Goal: Task Accomplishment & Management: Manage account settings

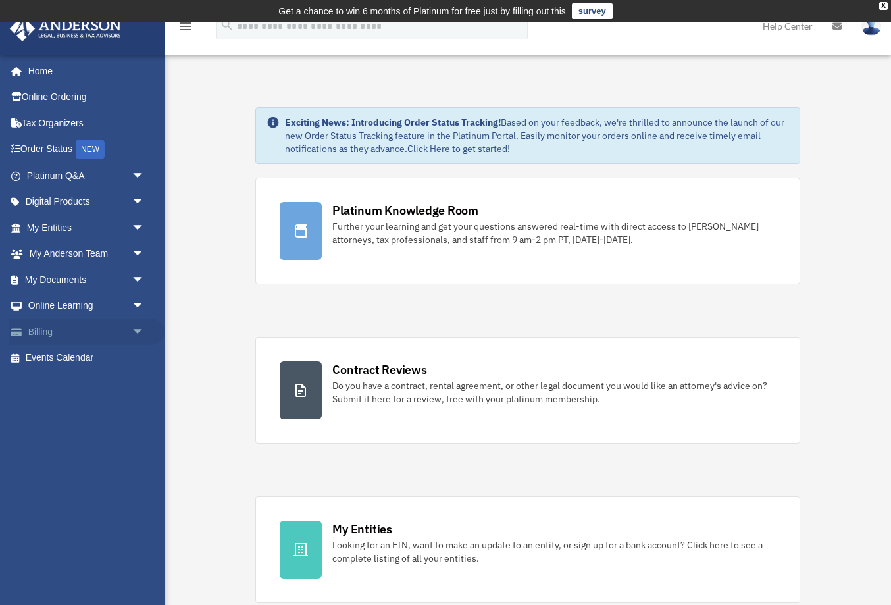
click at [141, 326] on span "arrow_drop_down" at bounding box center [145, 331] width 26 height 27
click at [74, 357] on link "$ Open Invoices" at bounding box center [91, 358] width 146 height 27
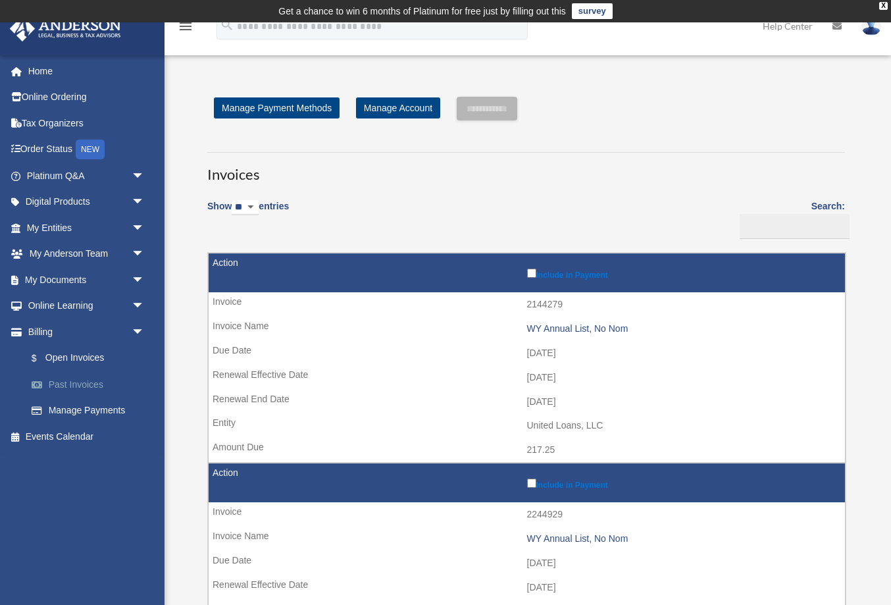
click at [80, 385] on link "Past Invoices" at bounding box center [91, 384] width 146 height 26
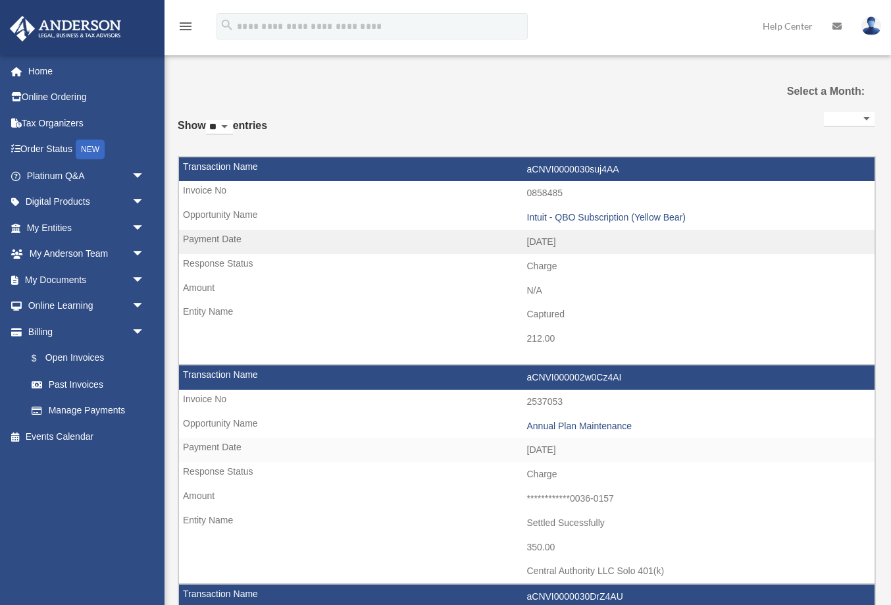
select select
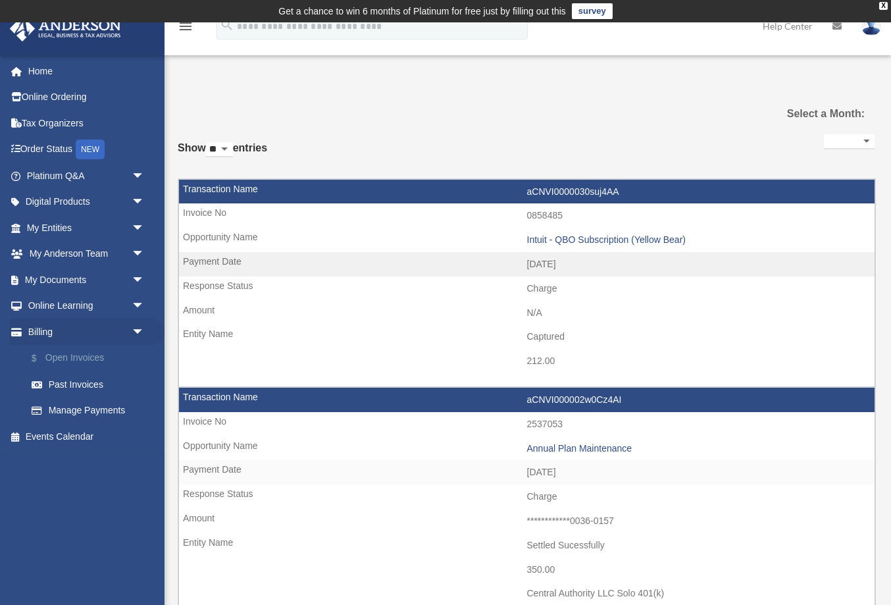
click at [68, 360] on link "$ Open Invoices" at bounding box center [91, 358] width 146 height 27
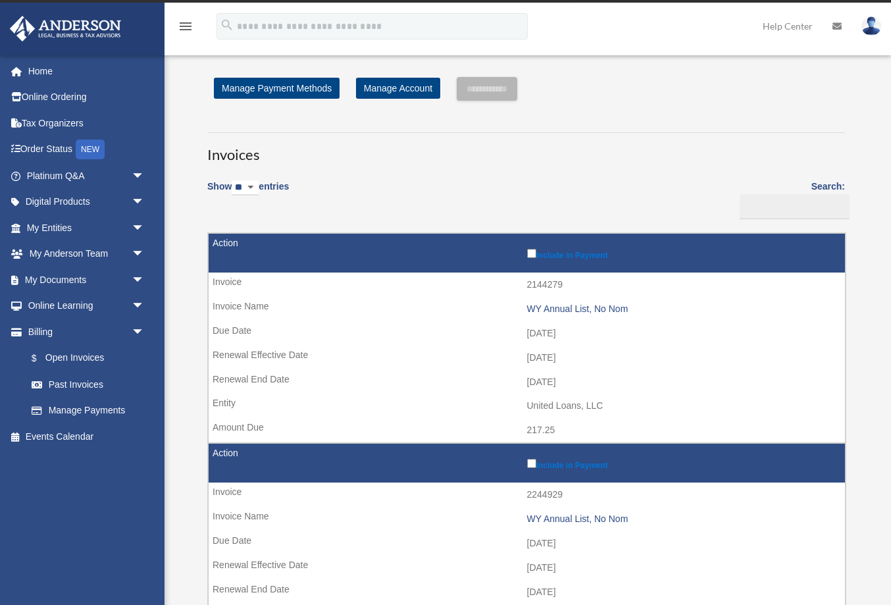
scroll to position [9, 0]
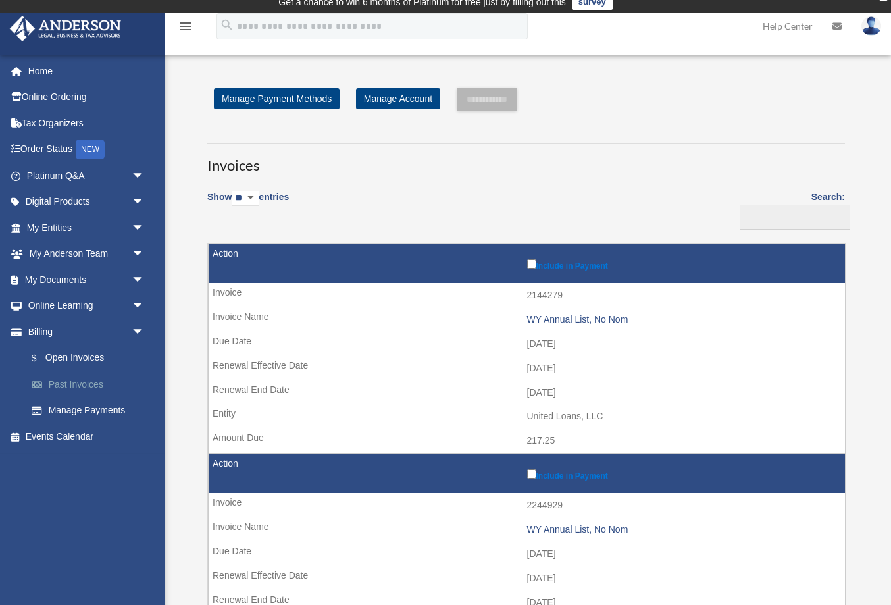
click at [84, 388] on link "Past Invoices" at bounding box center [91, 384] width 146 height 26
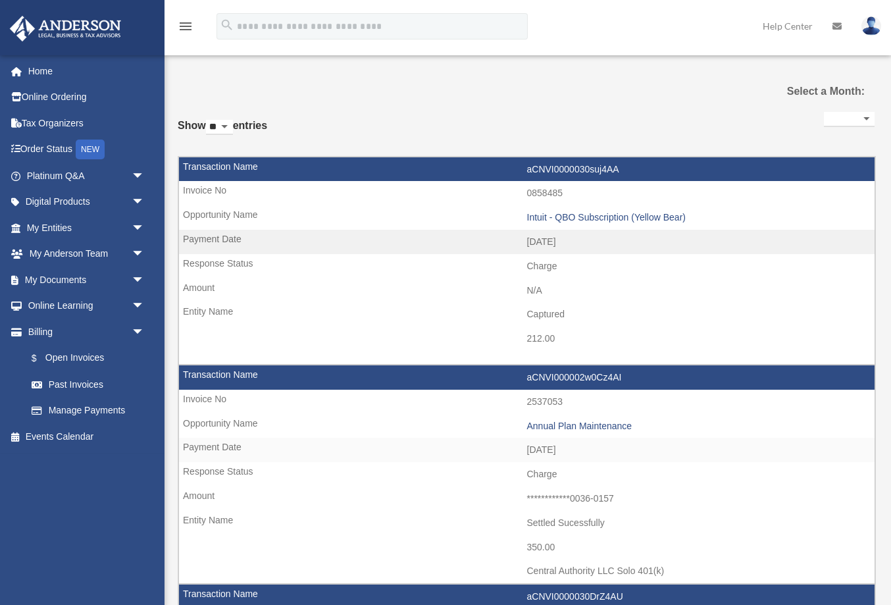
select select
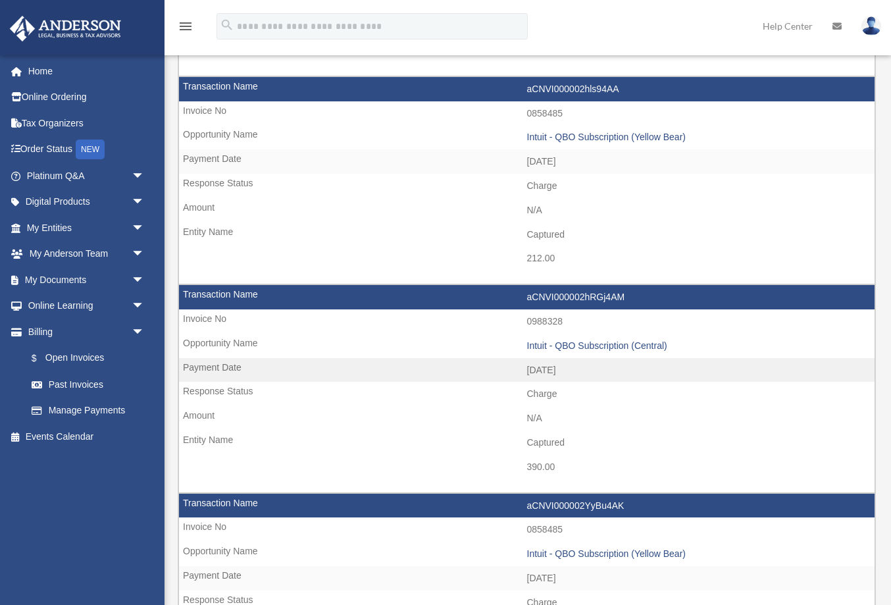
scroll to position [2044, 0]
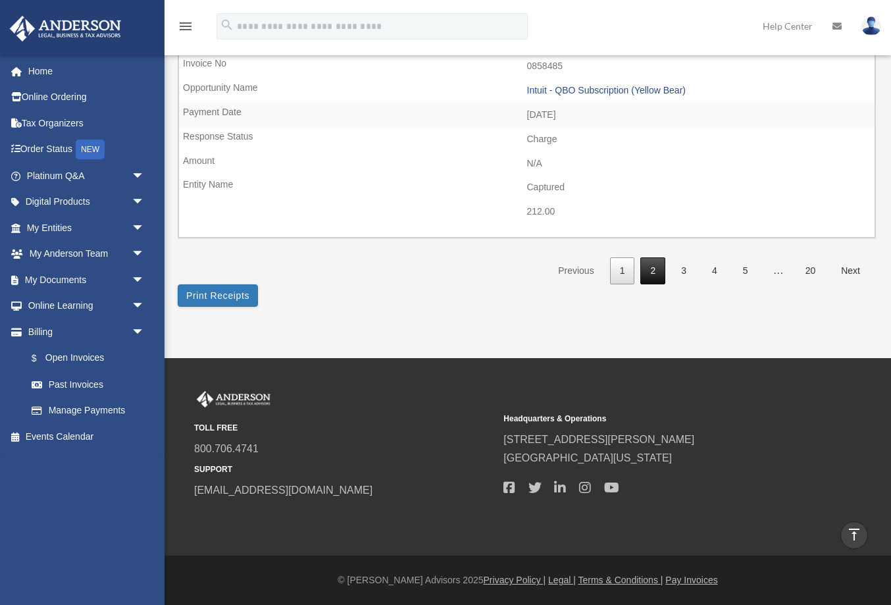
click at [653, 270] on link "2" at bounding box center [652, 270] width 25 height 27
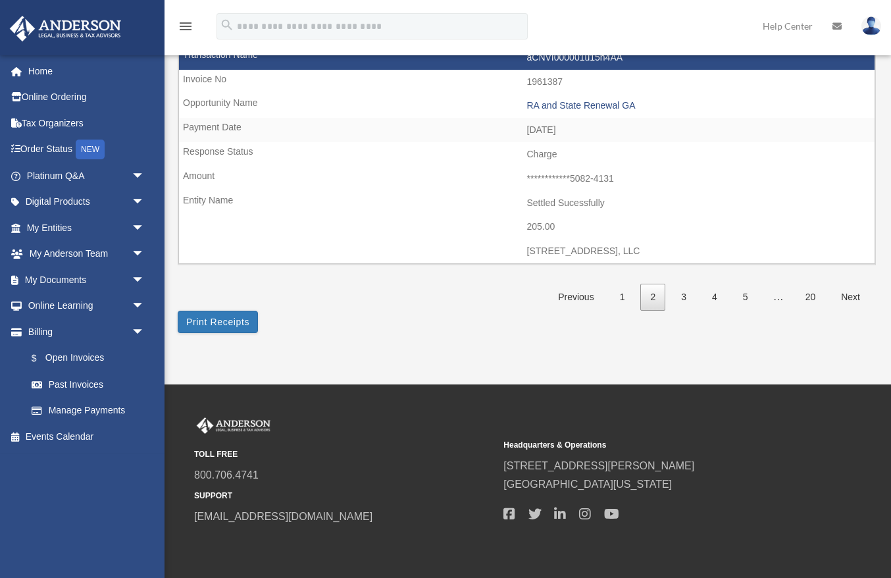
scroll to position [2033, 0]
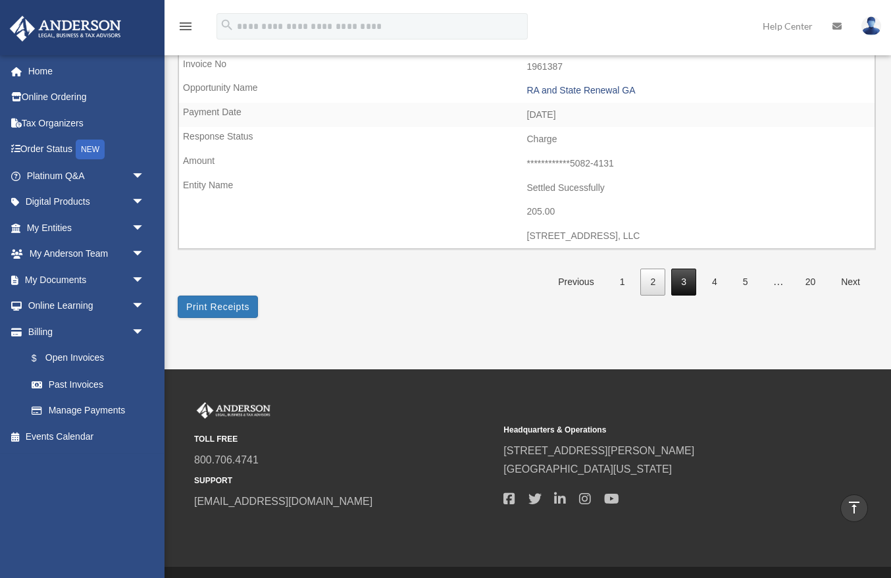
click at [683, 284] on link "3" at bounding box center [683, 281] width 25 height 27
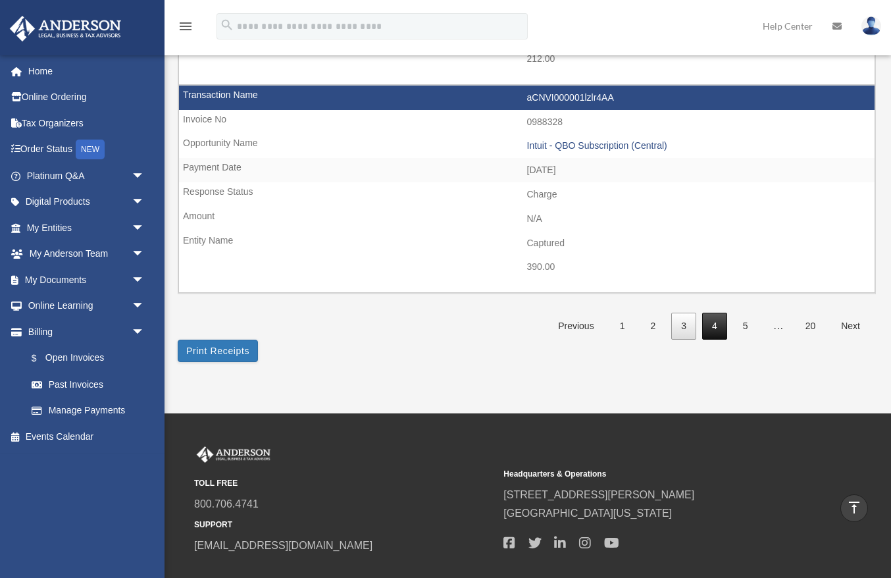
click at [713, 327] on link "4" at bounding box center [714, 325] width 25 height 27
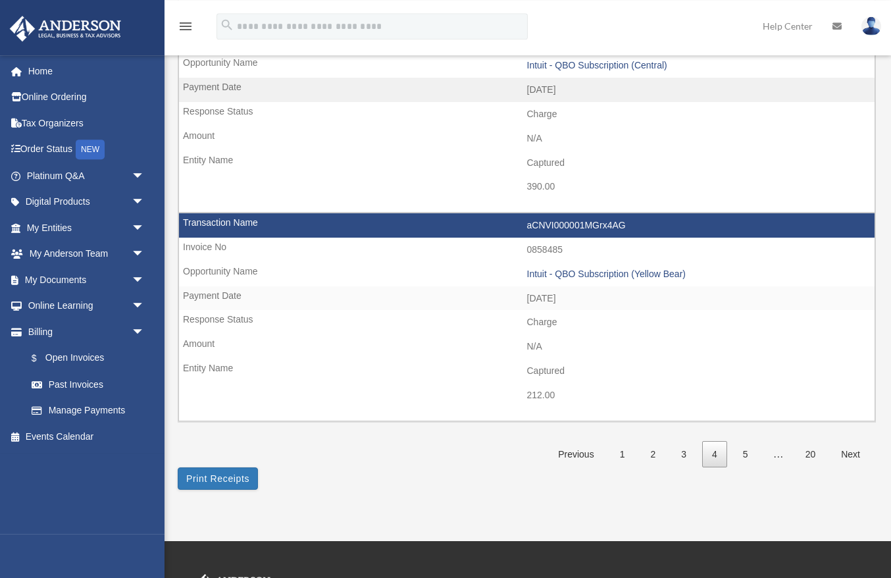
scroll to position [2094, 0]
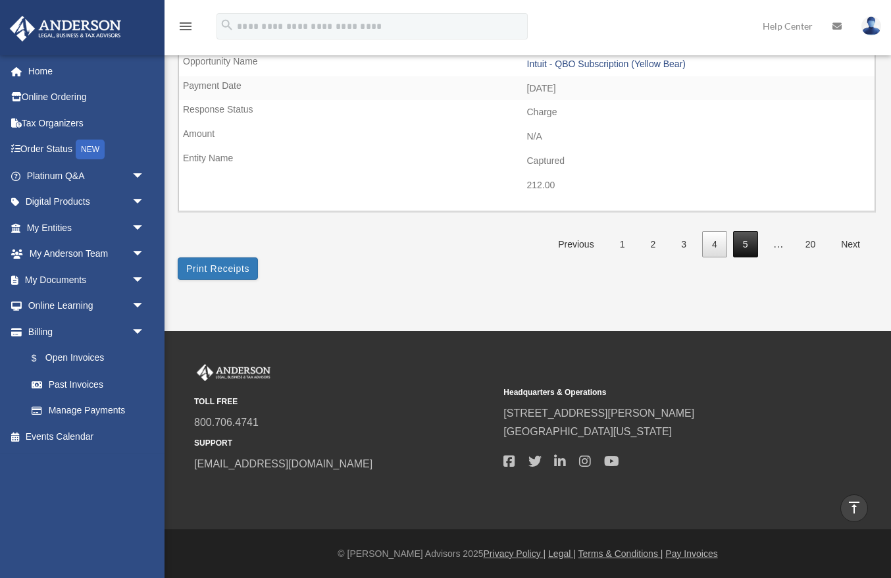
click at [756, 249] on link "5" at bounding box center [745, 244] width 25 height 27
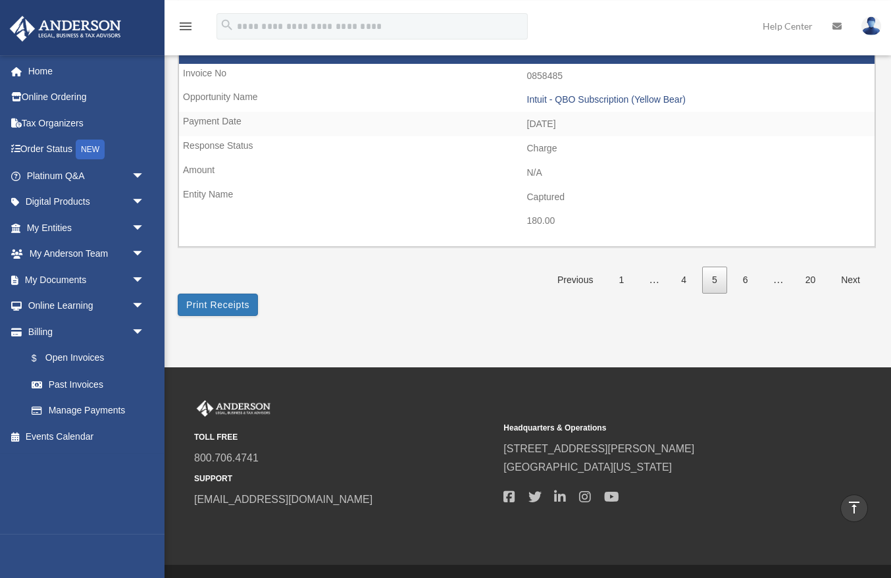
scroll to position [2026, 0]
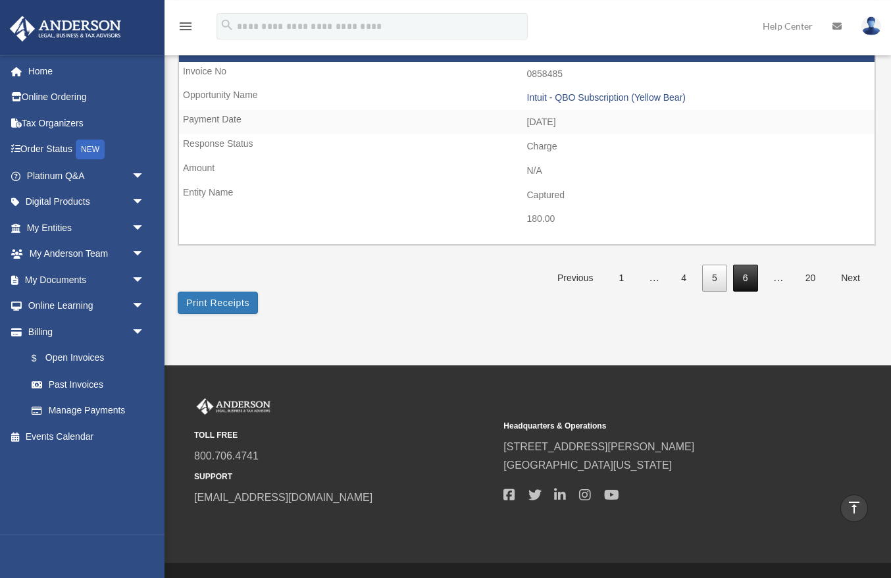
click at [746, 287] on link "6" at bounding box center [745, 277] width 25 height 27
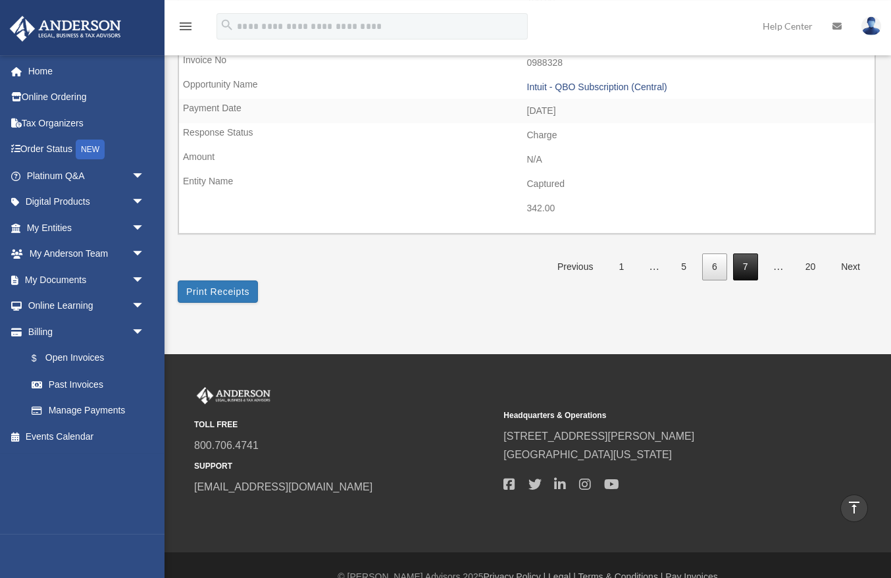
click at [742, 262] on link "7" at bounding box center [745, 266] width 25 height 27
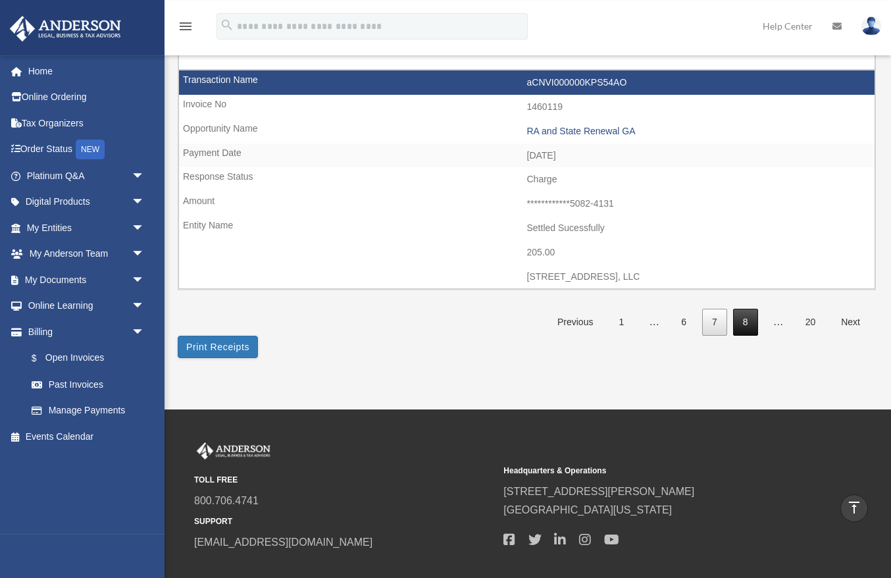
click at [745, 321] on link "8" at bounding box center [745, 322] width 25 height 27
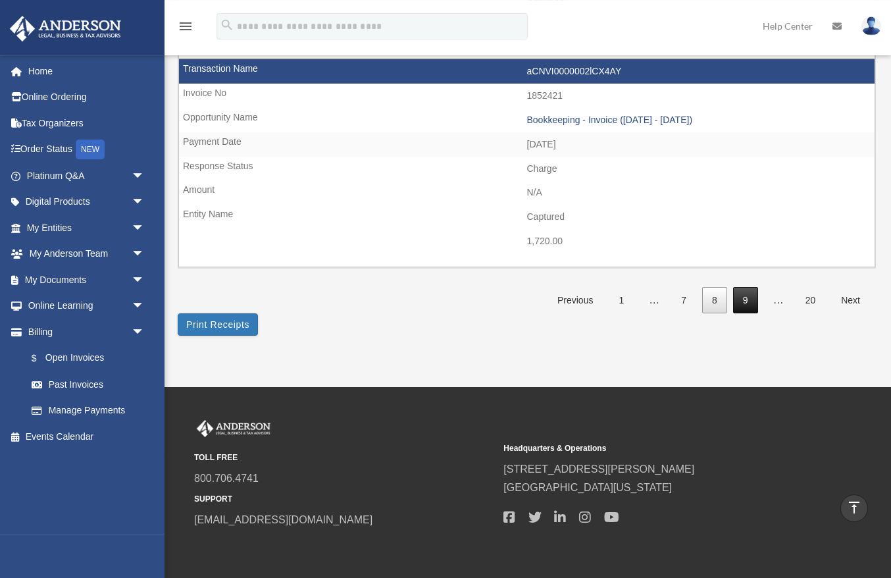
click at [746, 293] on link "9" at bounding box center [745, 300] width 25 height 27
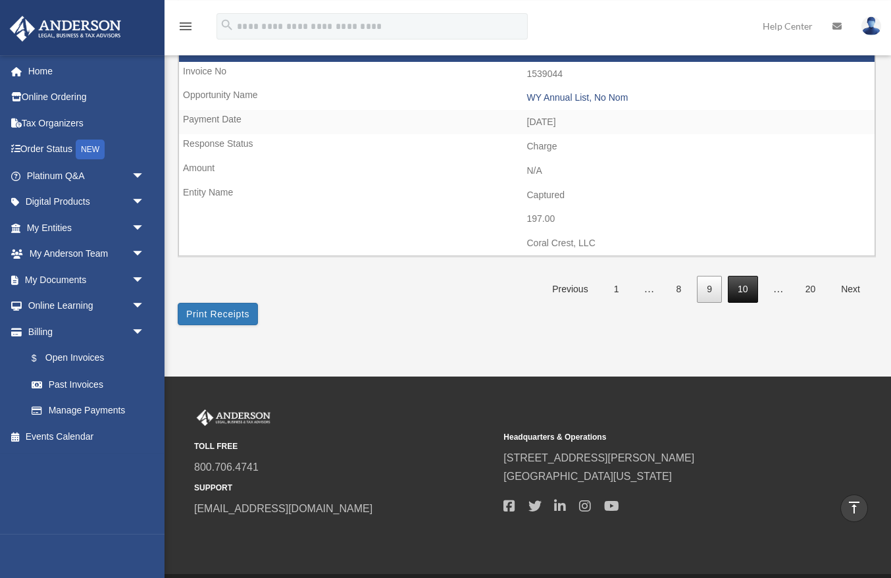
click at [739, 286] on link "10" at bounding box center [743, 289] width 30 height 27
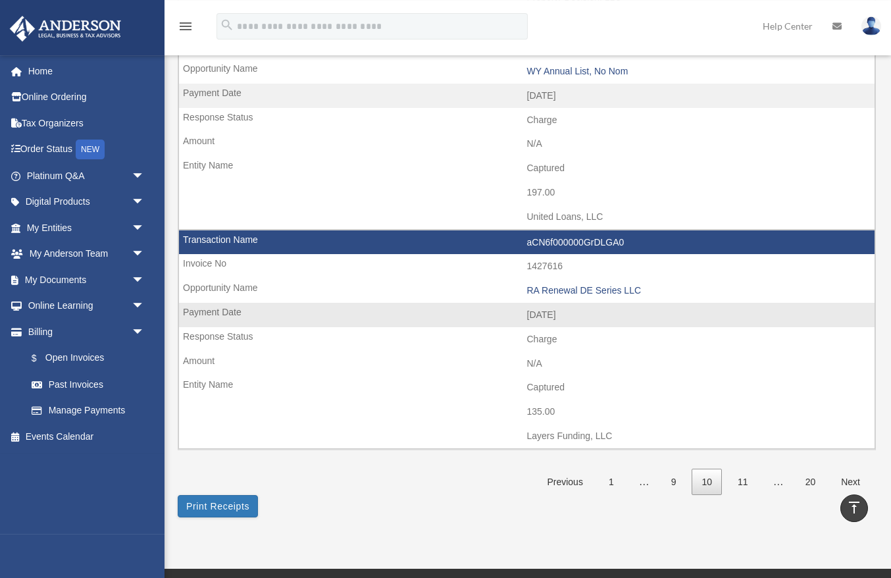
scroll to position [1922, 0]
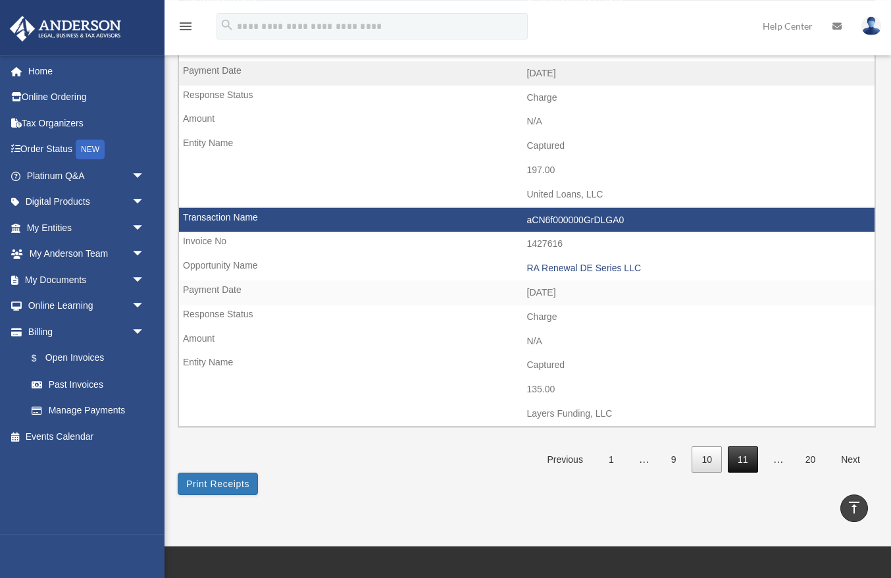
click at [739, 460] on link "11" at bounding box center [743, 459] width 30 height 27
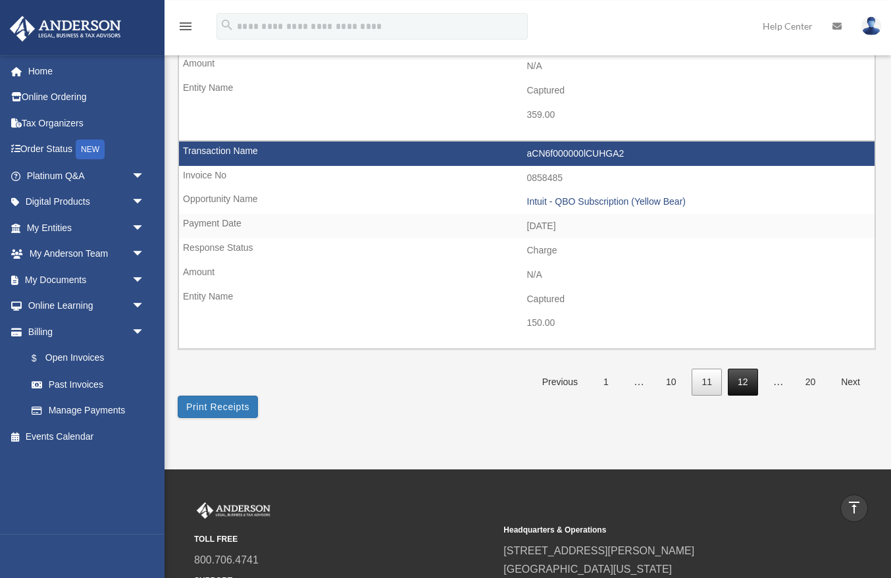
click at [746, 385] on link "12" at bounding box center [743, 381] width 30 height 27
click at [747, 385] on link "13" at bounding box center [743, 381] width 30 height 27
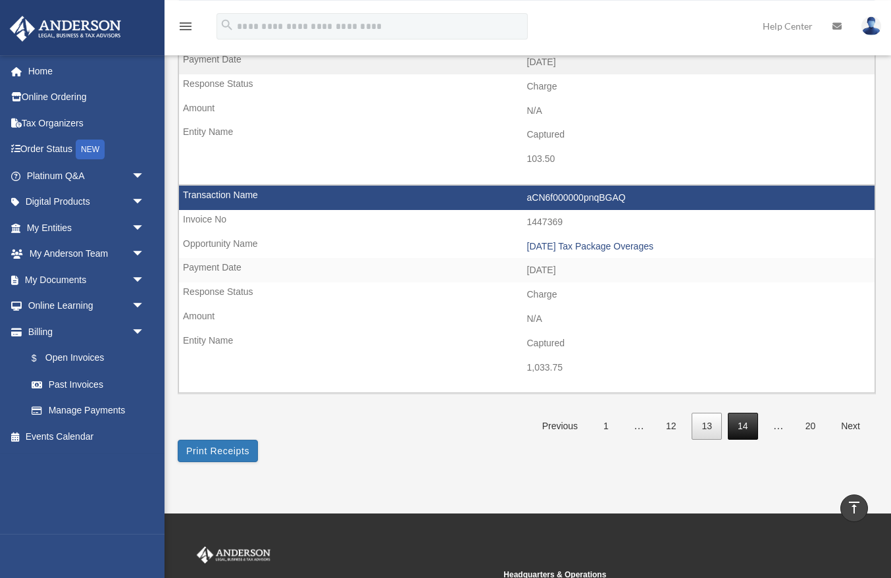
click at [741, 427] on link "14" at bounding box center [743, 425] width 30 height 27
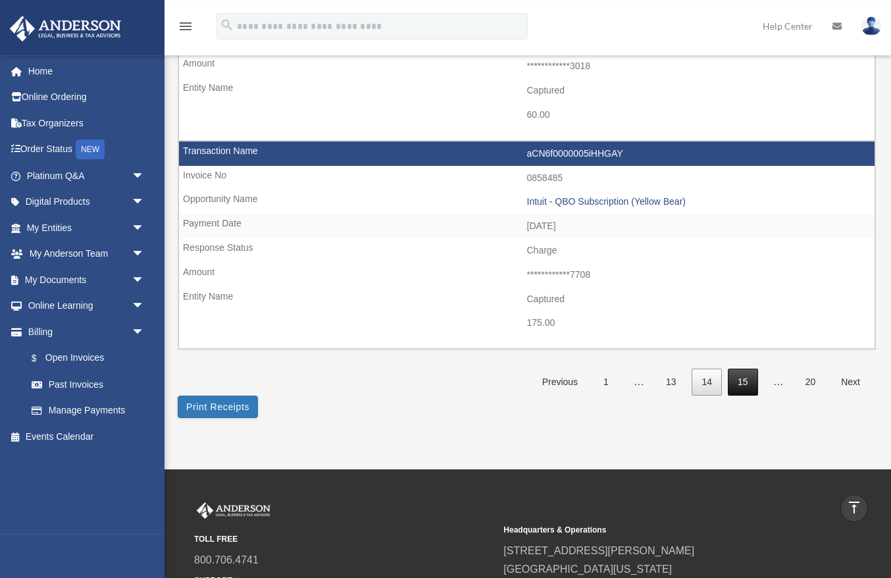
click at [747, 375] on link "15" at bounding box center [743, 381] width 30 height 27
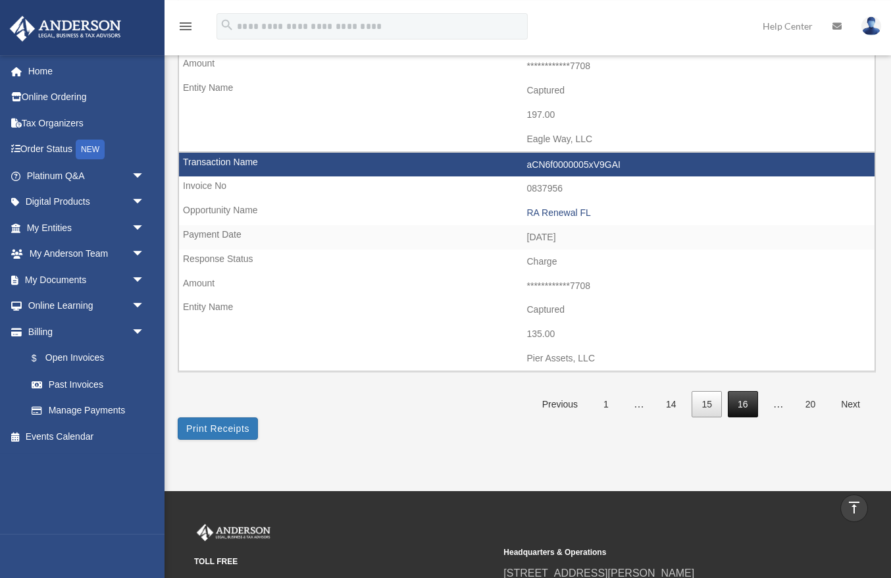
click at [745, 405] on link "16" at bounding box center [743, 404] width 30 height 27
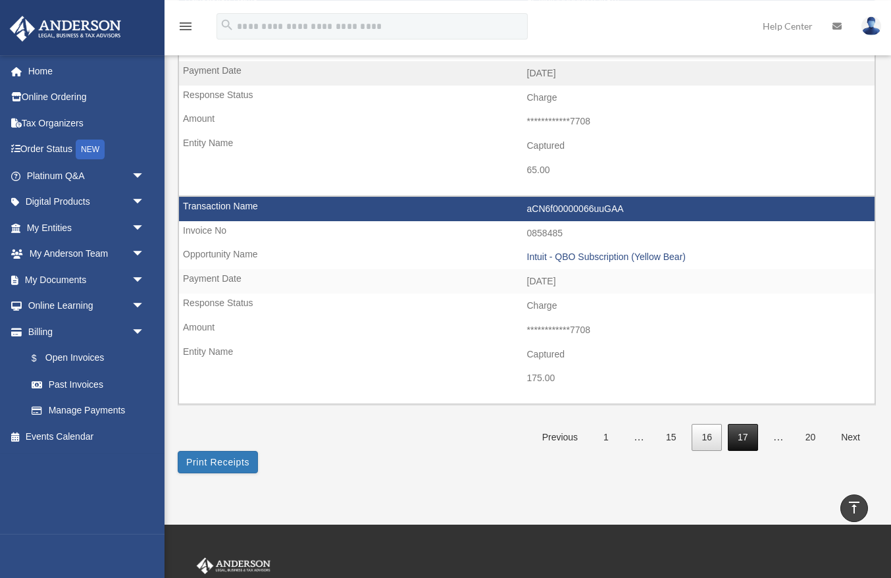
click at [742, 437] on link "17" at bounding box center [743, 437] width 30 height 27
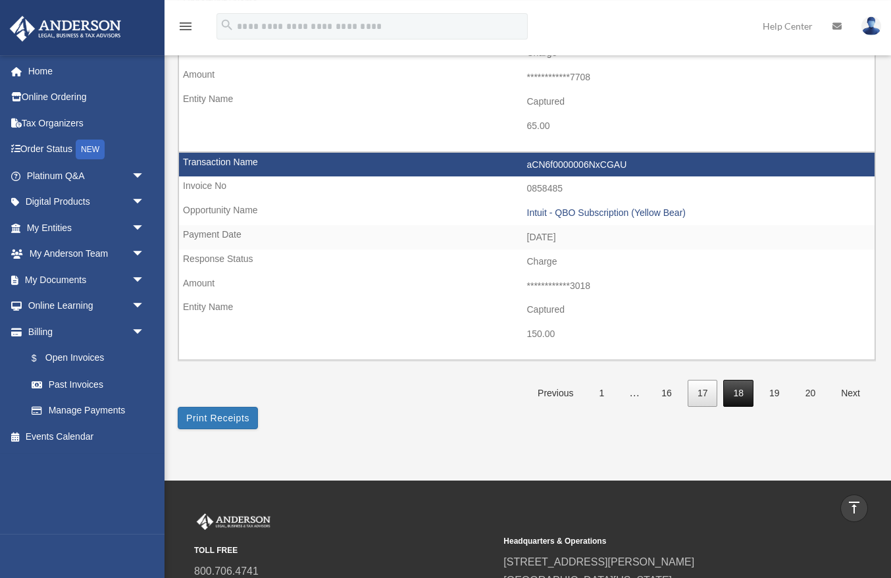
click at [735, 391] on link "18" at bounding box center [738, 393] width 30 height 27
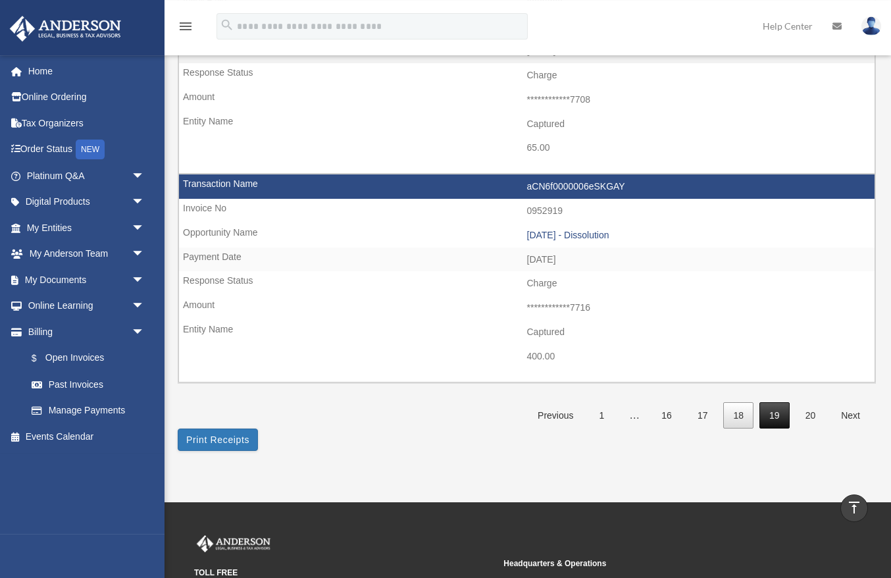
click at [778, 416] on link "19" at bounding box center [774, 415] width 30 height 27
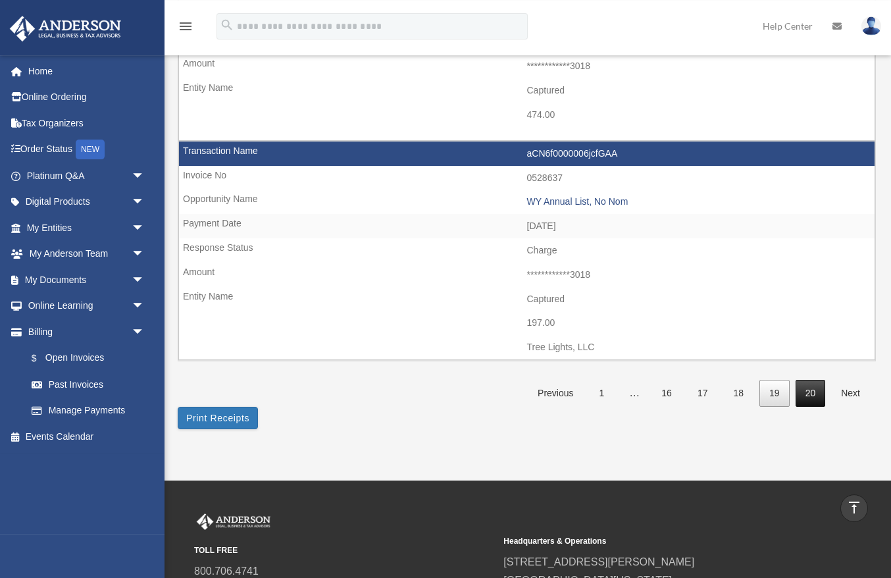
click at [816, 397] on link "20" at bounding box center [810, 393] width 30 height 27
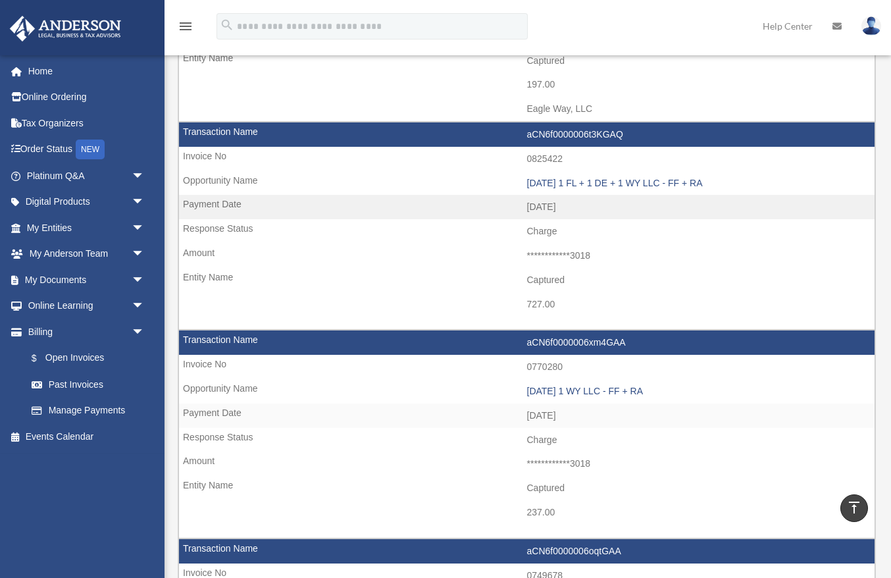
scroll to position [427, 0]
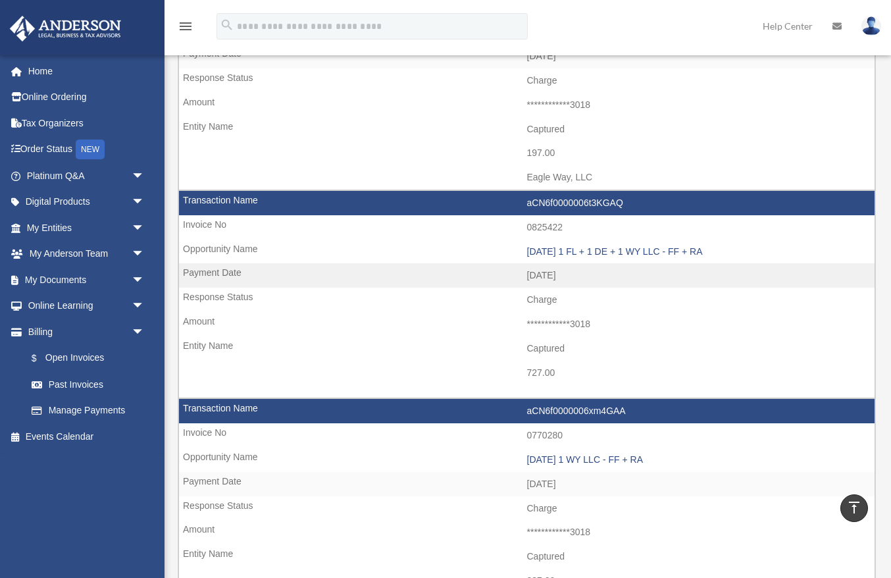
click at [870, 23] on img at bounding box center [871, 25] width 20 height 19
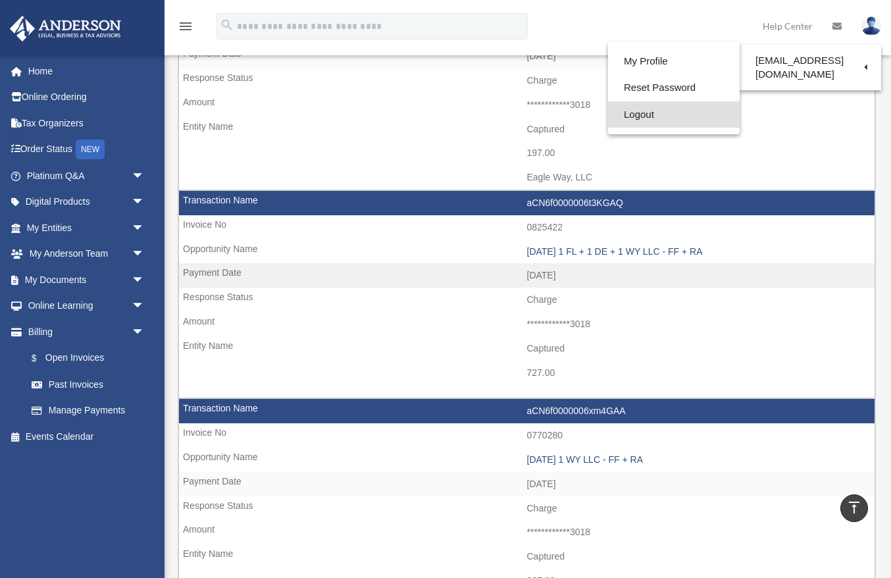
click at [637, 111] on link "Logout" at bounding box center [674, 114] width 132 height 27
